Goal: Information Seeking & Learning: Learn about a topic

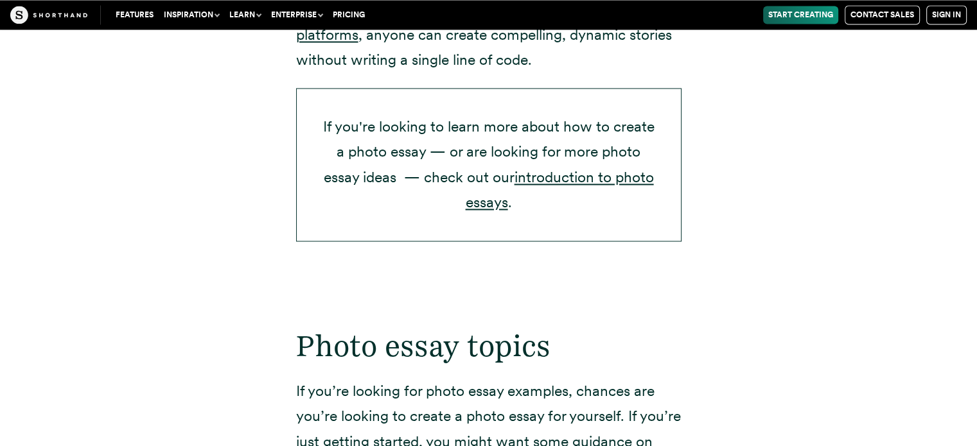
scroll to position [2206, 0]
click at [550, 168] on link "introduction to photo essays" at bounding box center [560, 189] width 188 height 43
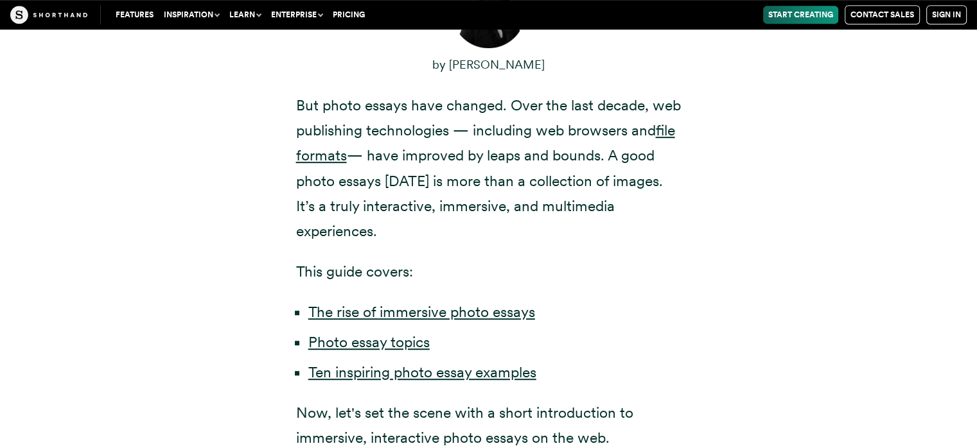
scroll to position [698, 0]
click at [459, 364] on link "Ten inspiring photo essay examples" at bounding box center [422, 373] width 228 height 18
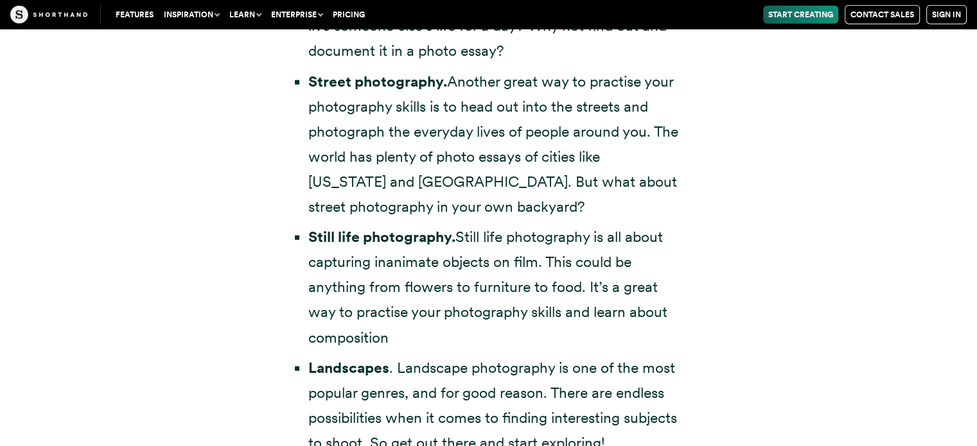
scroll to position [3918, 0]
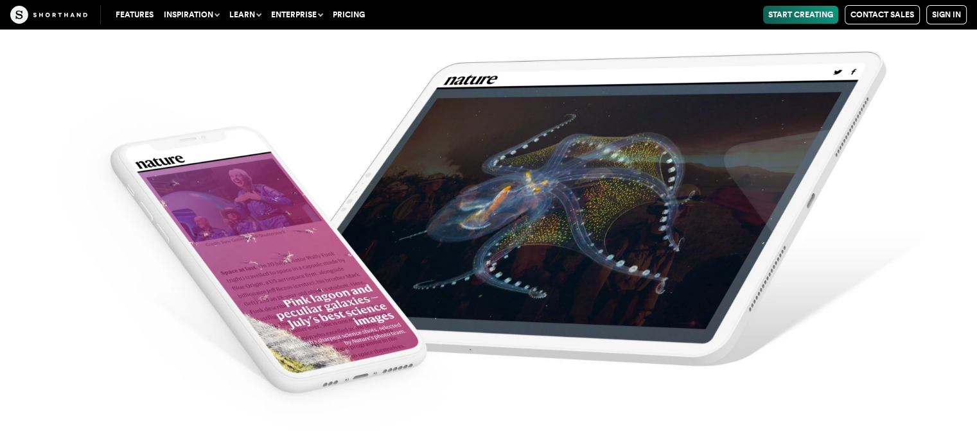
scroll to position [4941, 0]
click at [432, 230] on img at bounding box center [488, 223] width 977 height 446
click at [329, 229] on img at bounding box center [488, 223] width 977 height 446
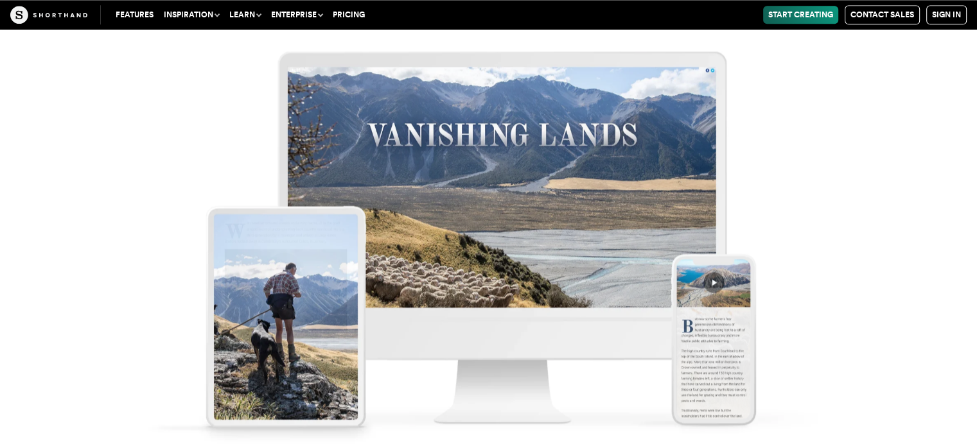
scroll to position [6535, 0]
click at [707, 277] on img at bounding box center [488, 229] width 977 height 446
click at [495, 268] on img at bounding box center [488, 229] width 977 height 446
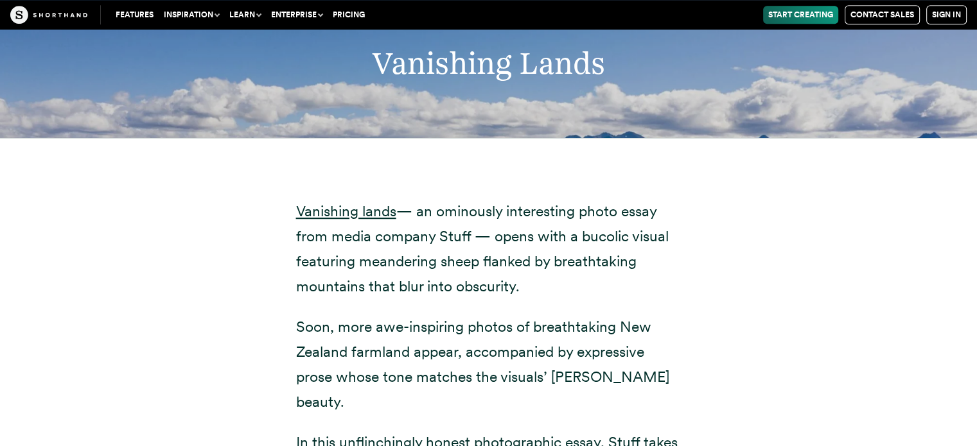
scroll to position [5908, 0]
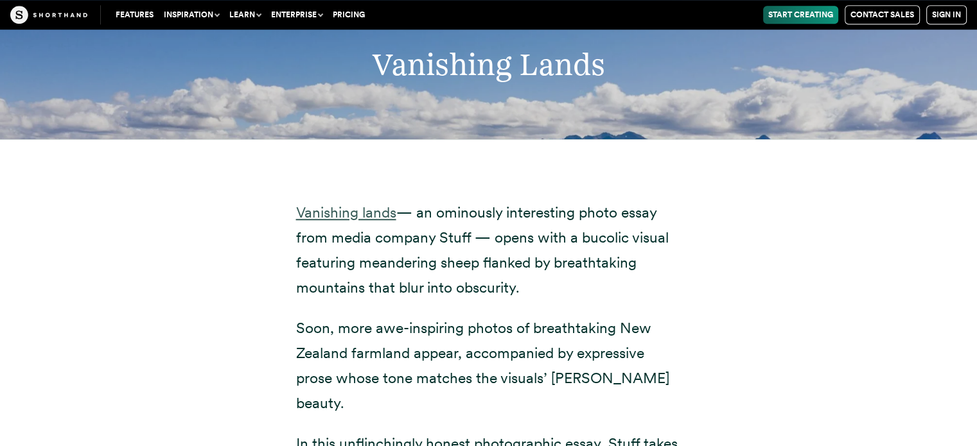
click at [367, 204] on link "Vanishing lands" at bounding box center [346, 213] width 100 height 18
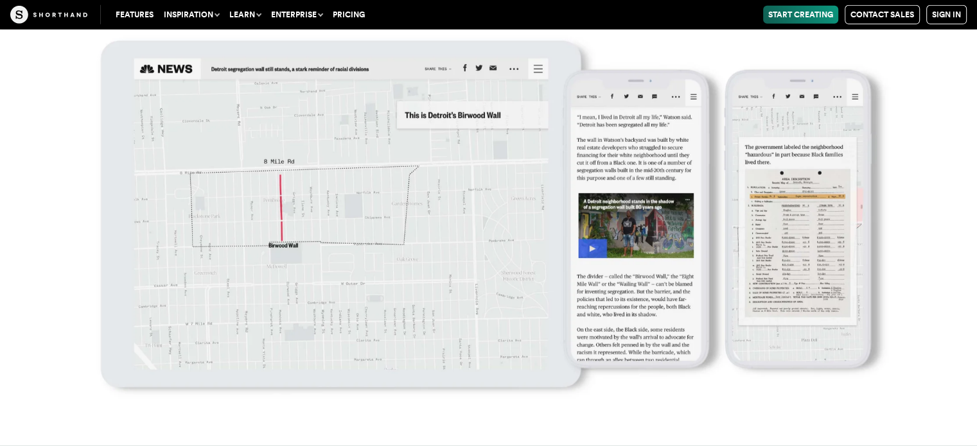
scroll to position [14074, 0]
